Goal: Obtain resource: Download file/media

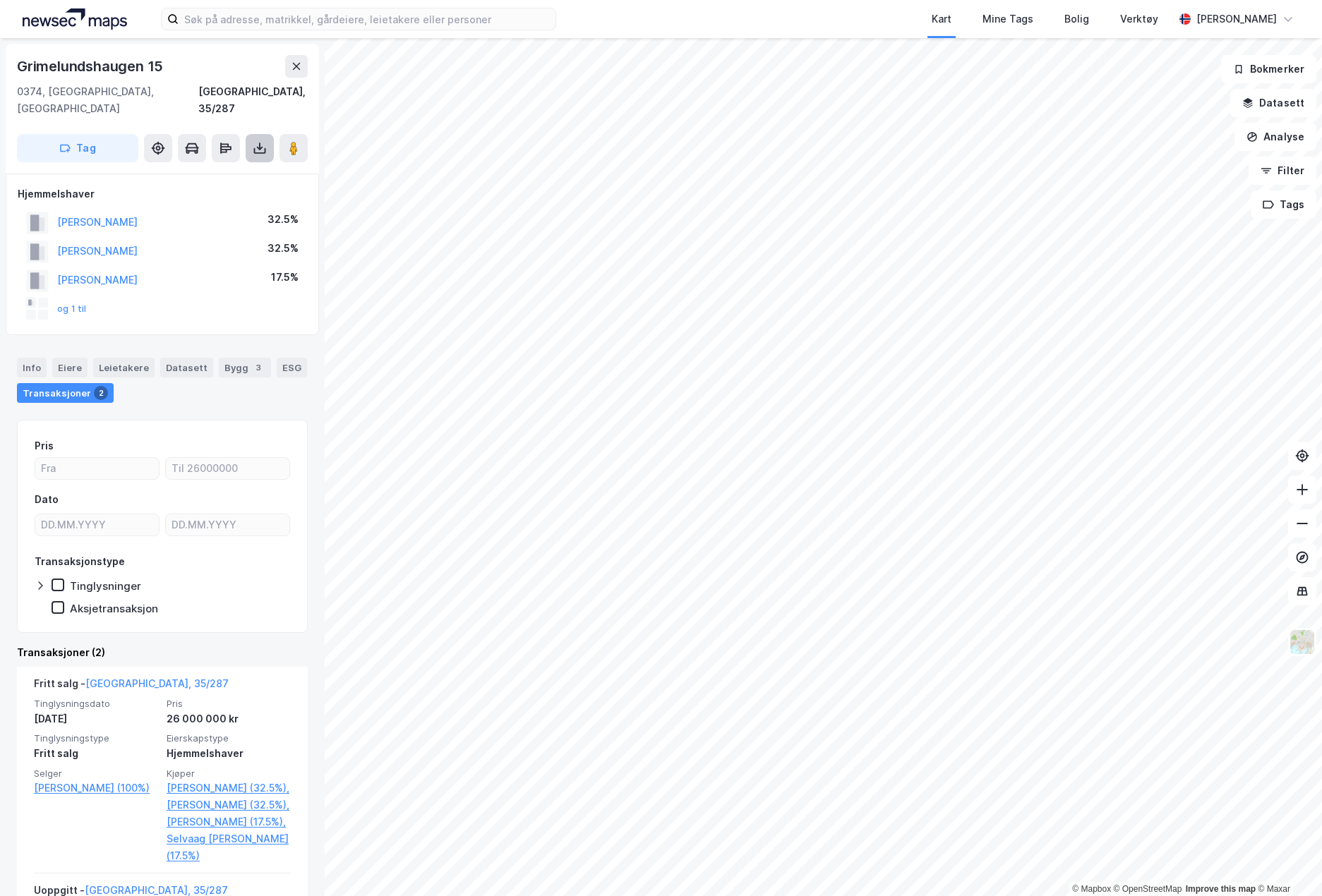
click at [256, 141] on icon at bounding box center [259, 148] width 14 height 14
click at [188, 170] on div "Last ned grunnbok" at bounding box center [190, 175] width 82 height 11
